Goal: Task Accomplishment & Management: Use online tool/utility

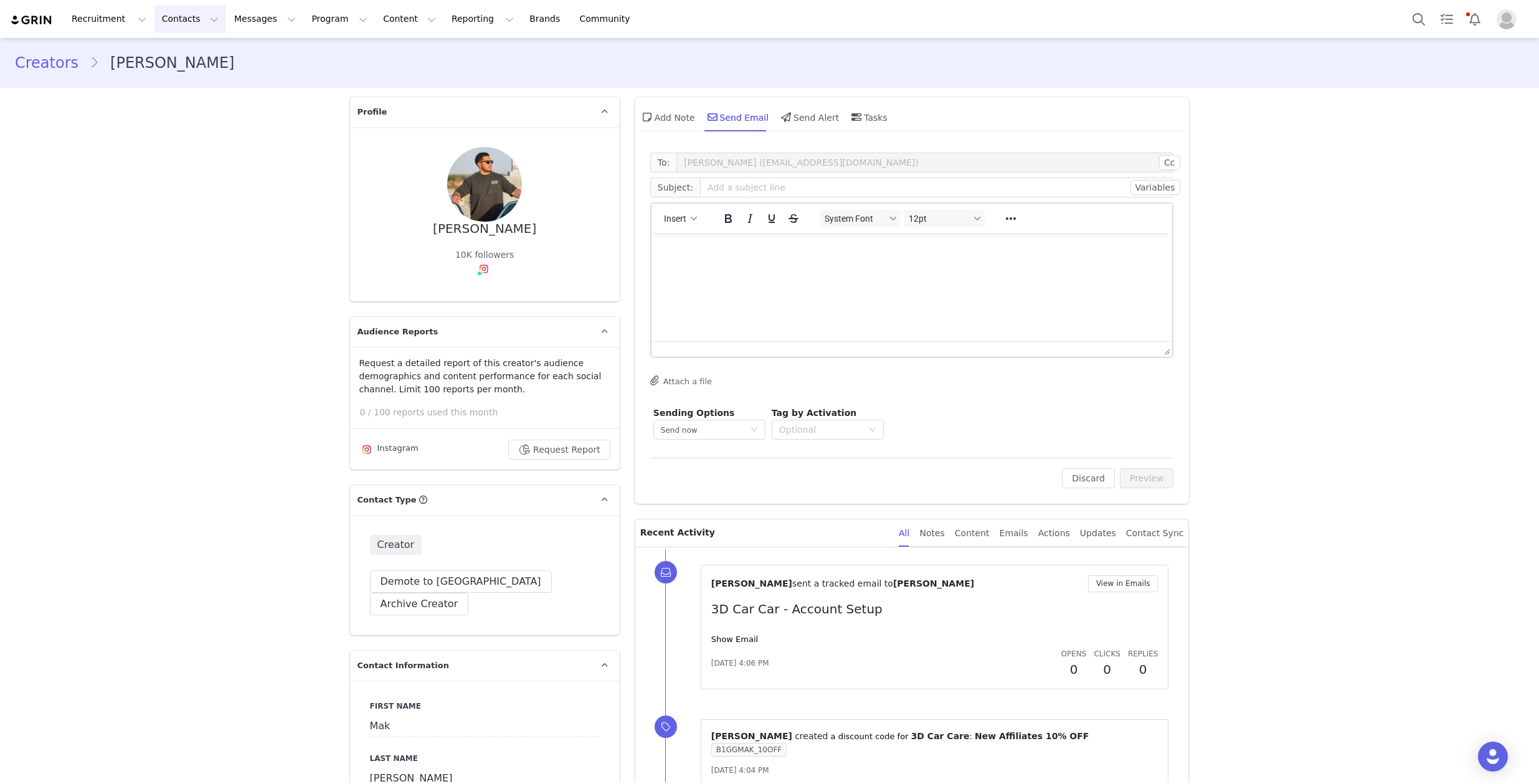
click at [189, 25] on button "Contacts Contacts" at bounding box center [190, 19] width 72 height 28
click at [330, 19] on button "Program Program" at bounding box center [339, 19] width 71 height 28
click at [317, 64] on link "Activations" at bounding box center [334, 55] width 98 height 23
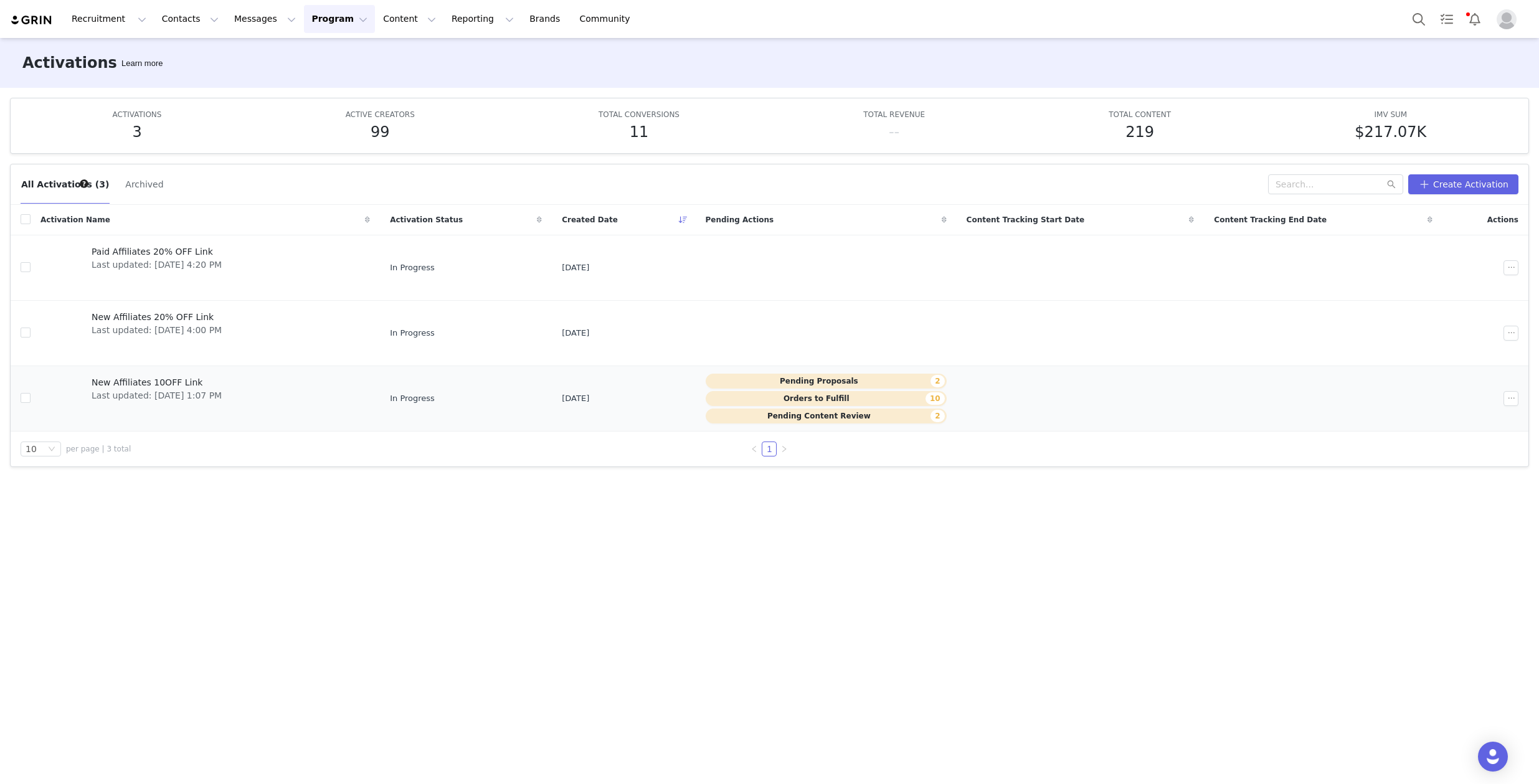
click at [174, 382] on span "New Affiliates 10OFF Link" at bounding box center [156, 382] width 131 height 13
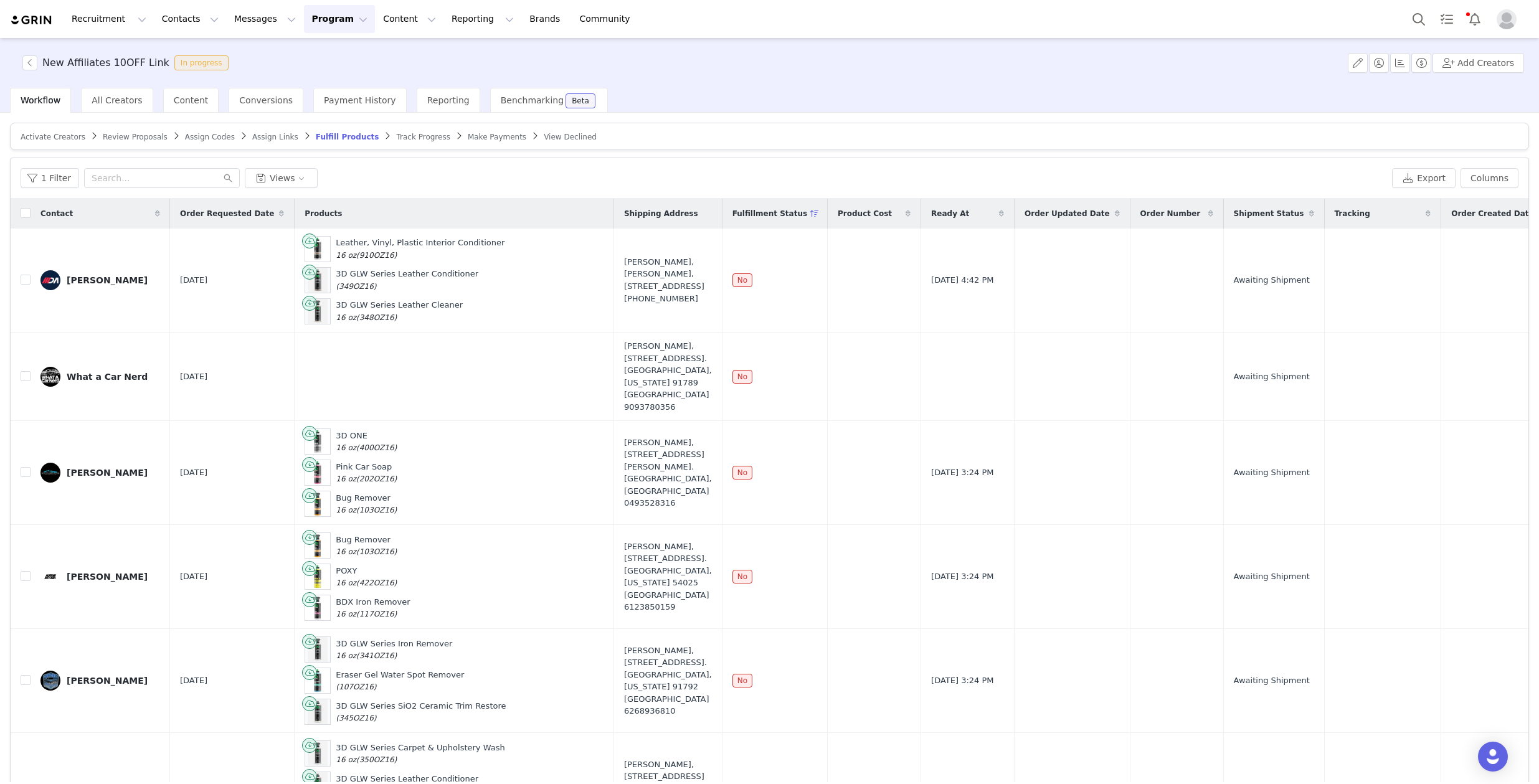
click at [130, 134] on span "Review Proposals" at bounding box center [135, 137] width 65 height 9
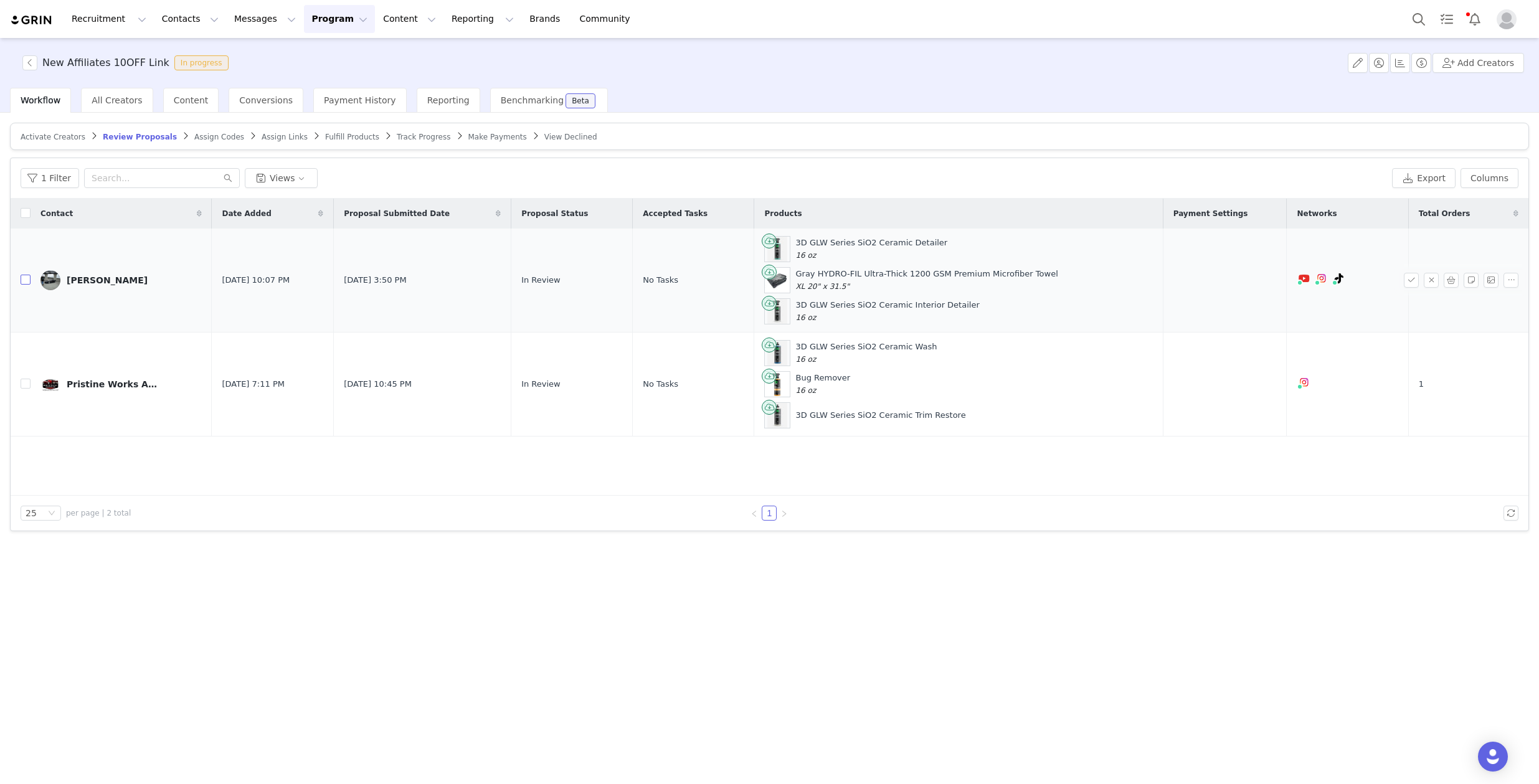
click at [24, 277] on input "checkbox" at bounding box center [25, 279] width 10 height 10
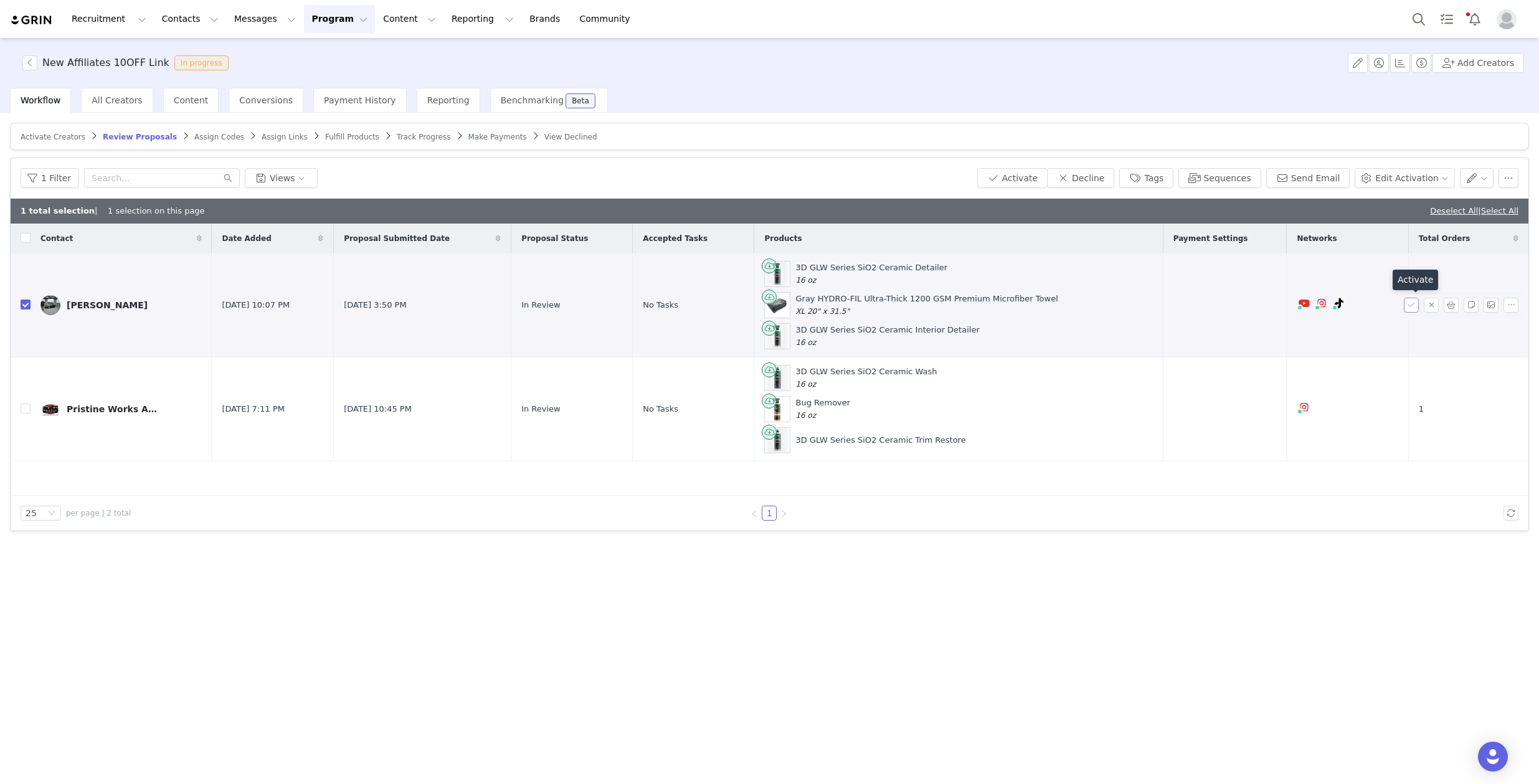
click at [1405, 301] on button "button" at bounding box center [1411, 305] width 15 height 15
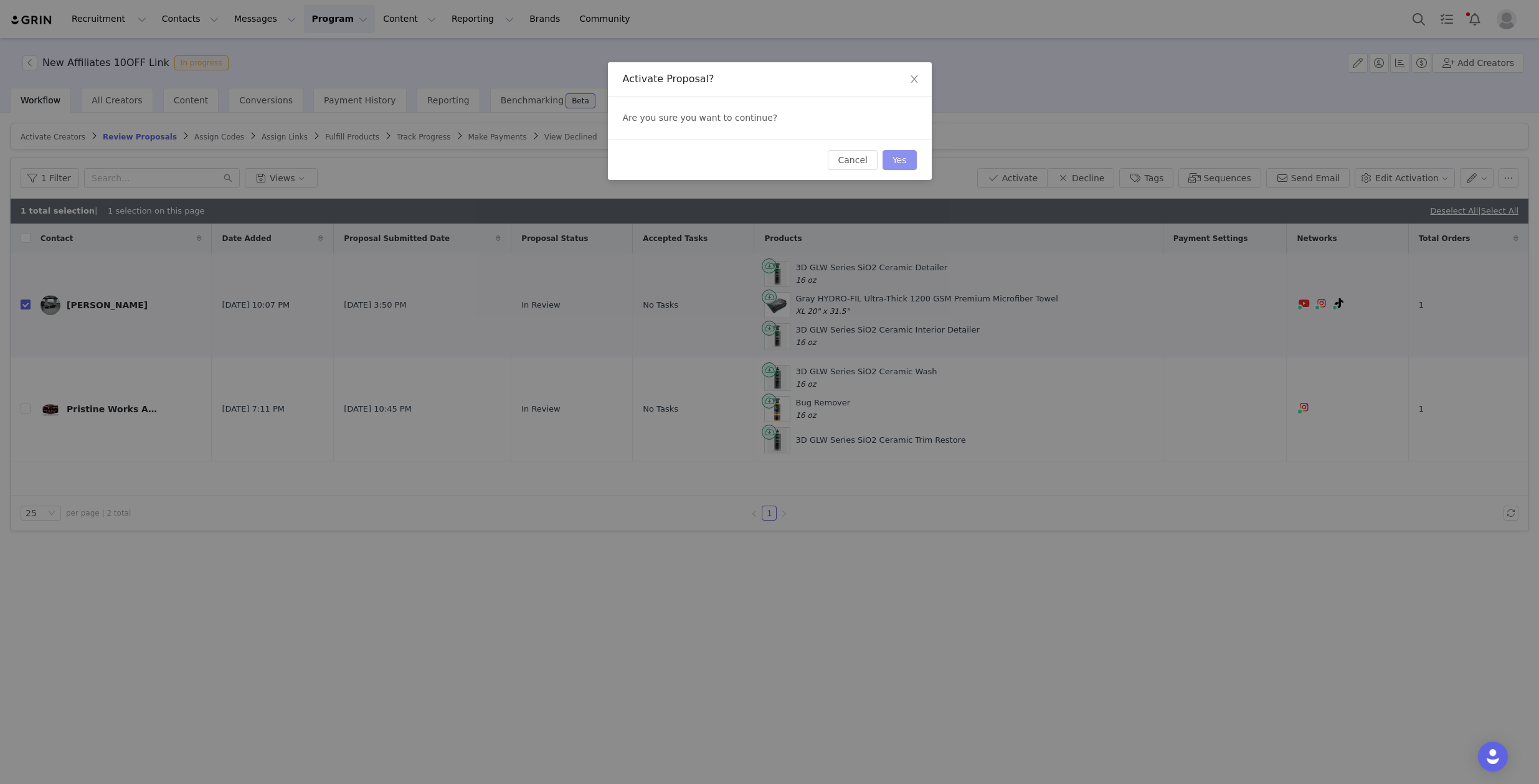
click at [908, 158] on button "Yes" at bounding box center [899, 159] width 34 height 20
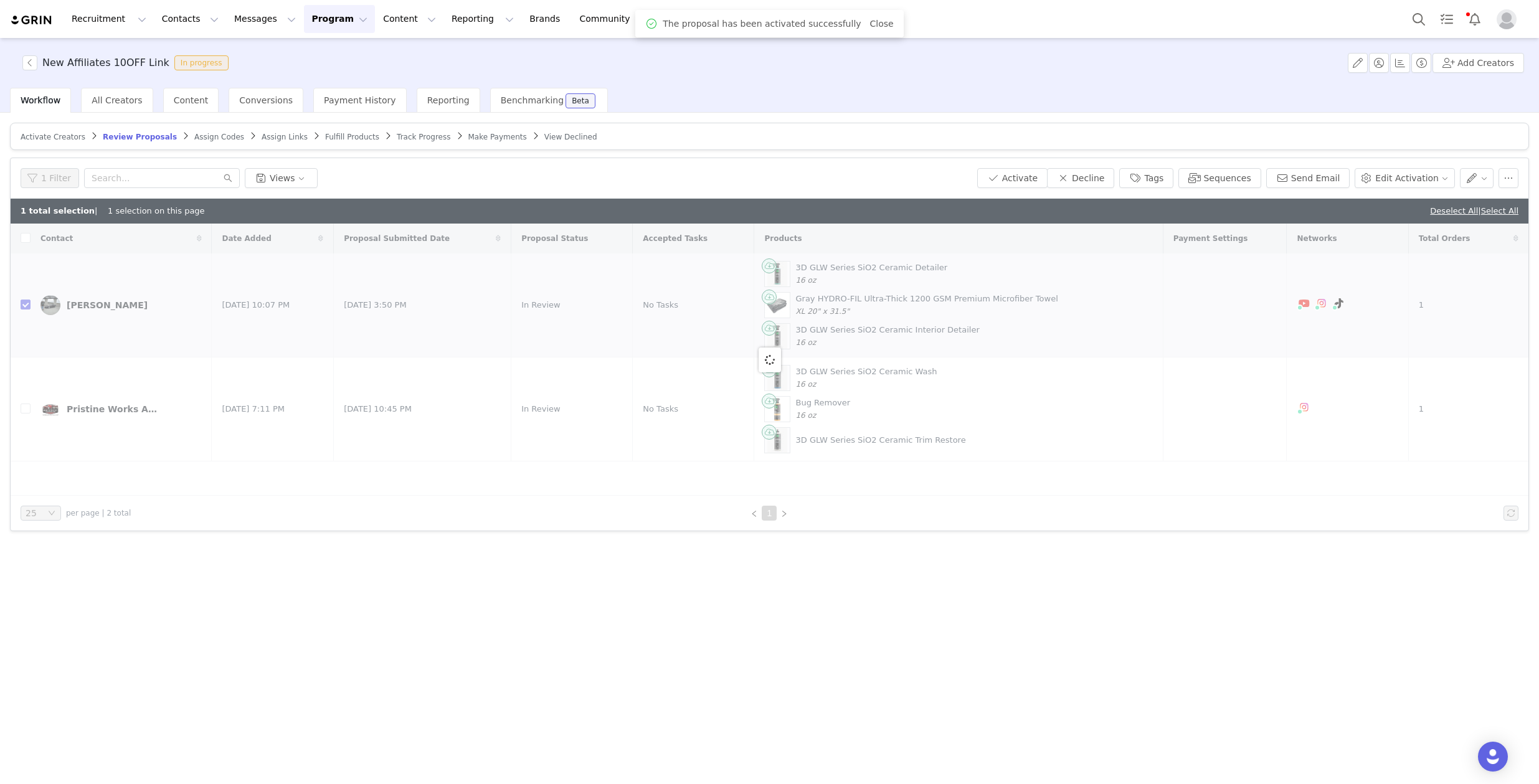
checkbox input "false"
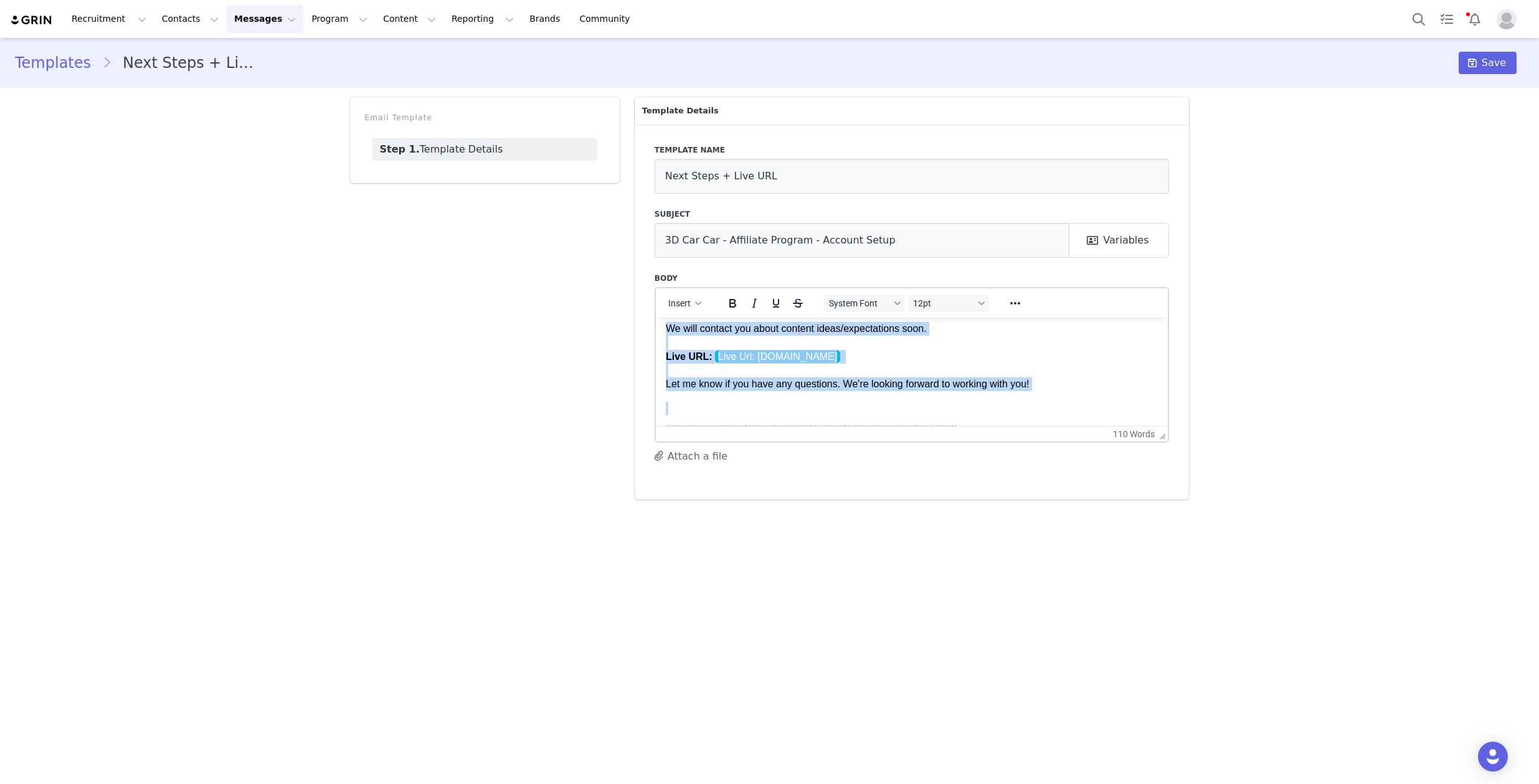
scroll to position [5, 0]
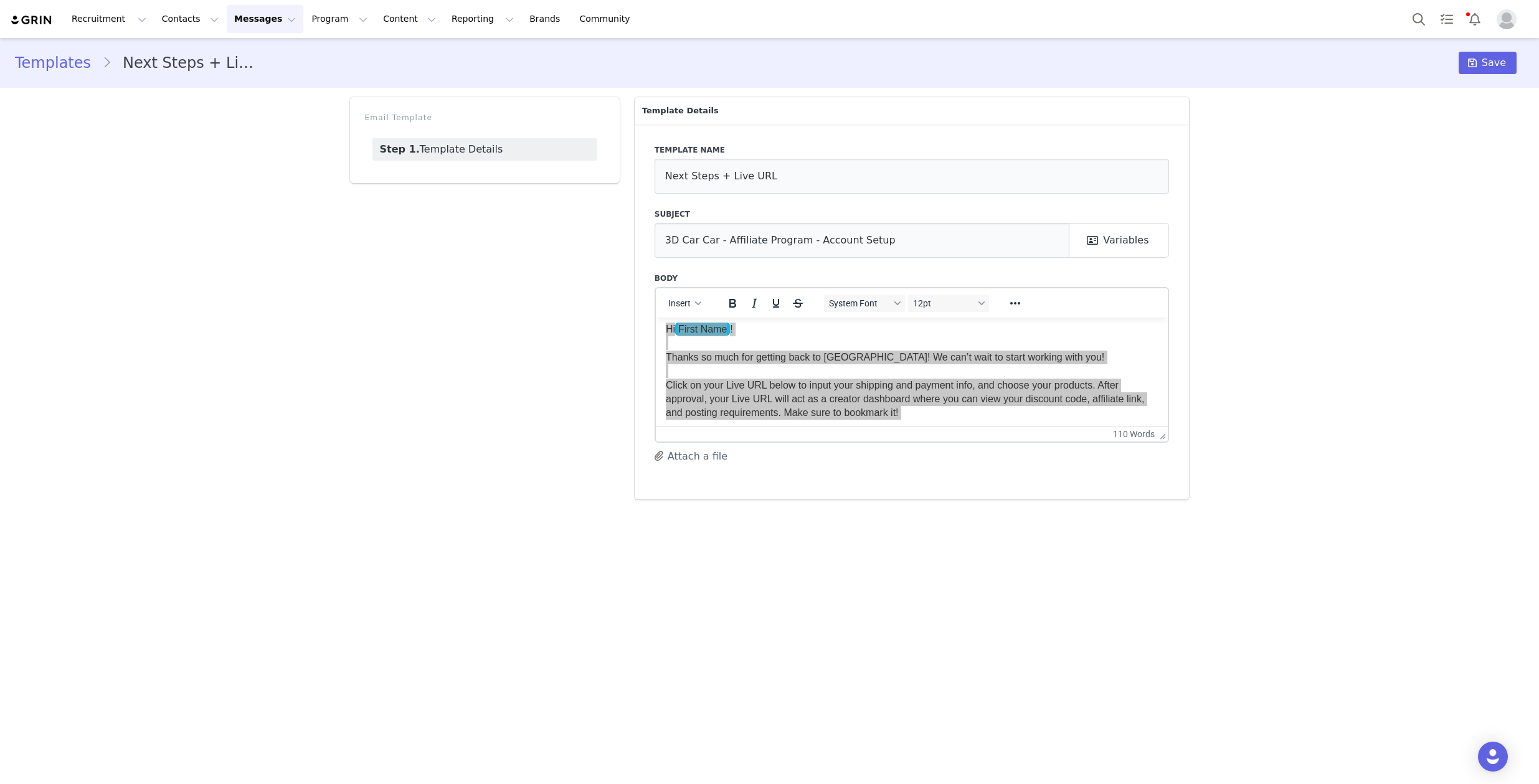
click at [1394, 326] on div "Templates Next Steps + Live URL Save Email Template Step 1. Template Details Te…" at bounding box center [770, 272] width 1539 height 470
